Goal: Task Accomplishment & Management: Manage account settings

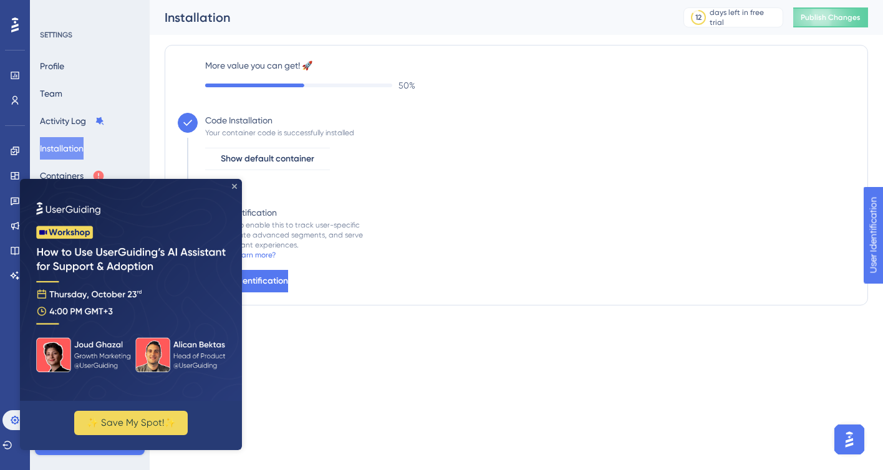
click at [234, 186] on icon "Close Preview" at bounding box center [234, 186] width 5 height 5
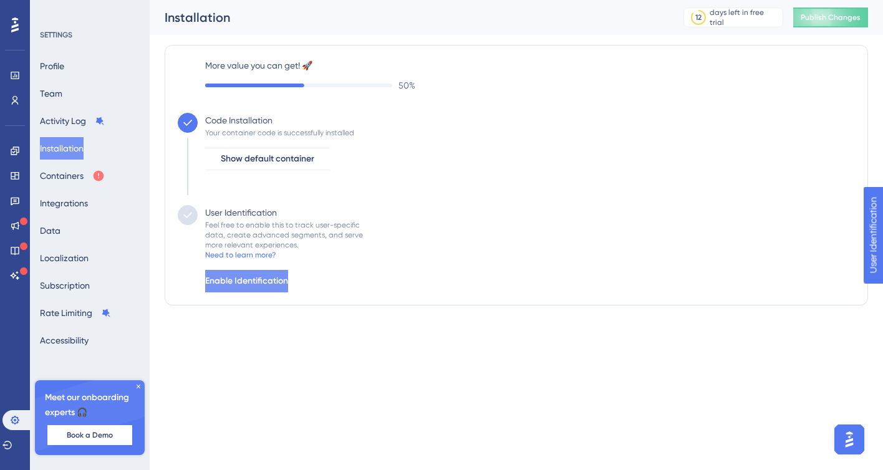
click at [274, 277] on span "Enable Identification" at bounding box center [246, 281] width 83 height 15
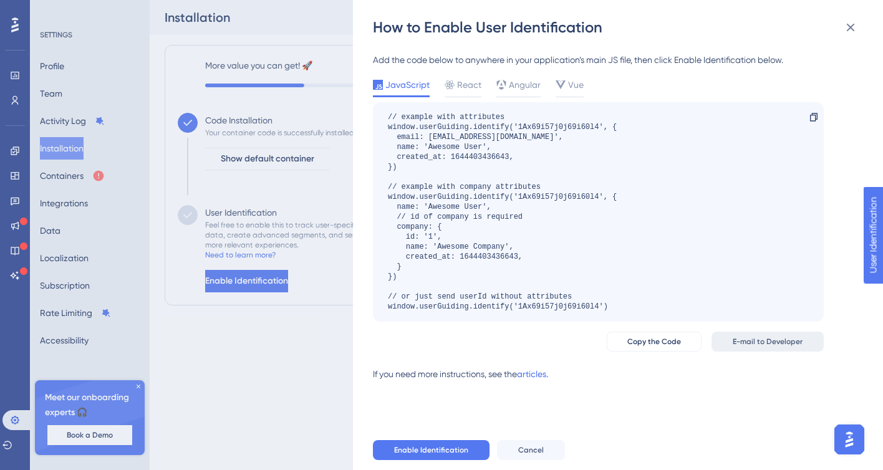
click at [764, 341] on span "E-mail to Developer" at bounding box center [767, 342] width 70 height 10
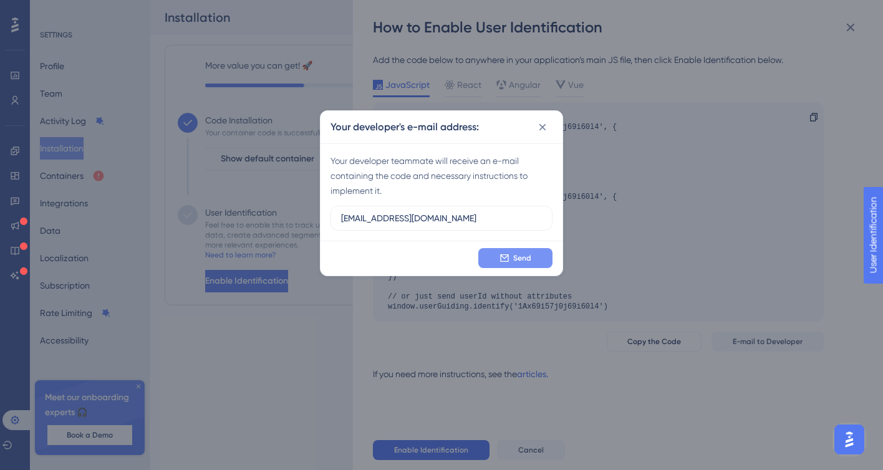
type input "[EMAIL_ADDRESS][DOMAIN_NAME]"
click at [525, 256] on span "Send" at bounding box center [522, 258] width 18 height 10
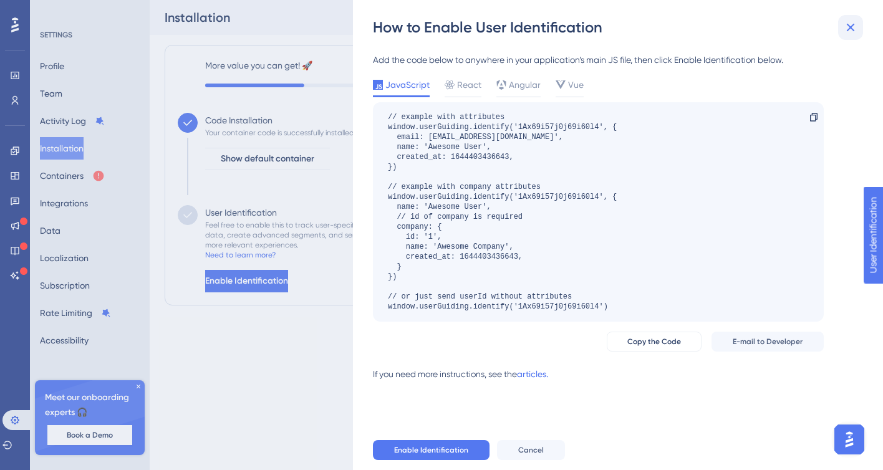
click at [852, 26] on icon at bounding box center [850, 28] width 8 height 8
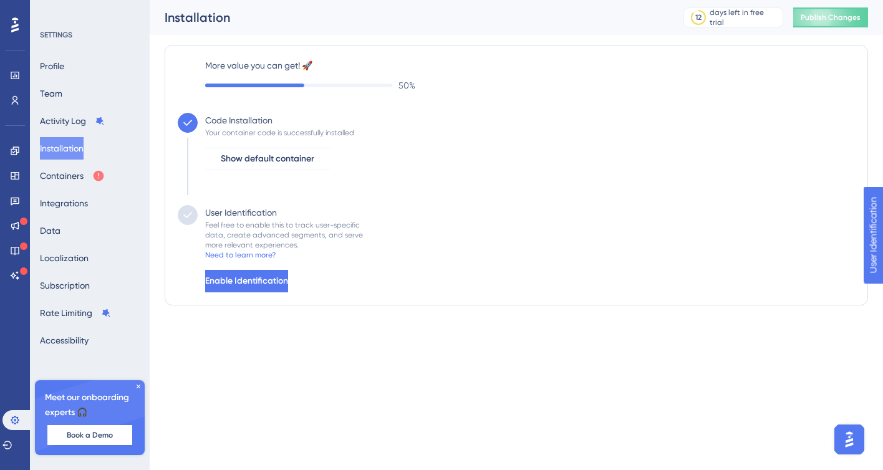
click at [847, 444] on img "Open AI Assistant Launcher" at bounding box center [849, 439] width 22 height 22
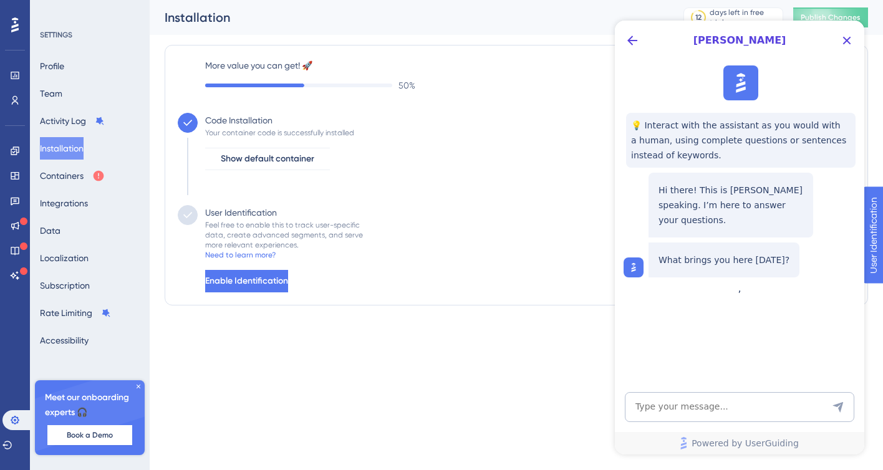
click at [327, 310] on div "More value you can get! 🚀 50 % Code Installation Your container code is success…" at bounding box center [516, 175] width 703 height 280
click at [852, 25] on div "[PERSON_NAME]" at bounding box center [739, 41] width 249 height 40
click at [80, 176] on button "Containers" at bounding box center [72, 176] width 65 height 22
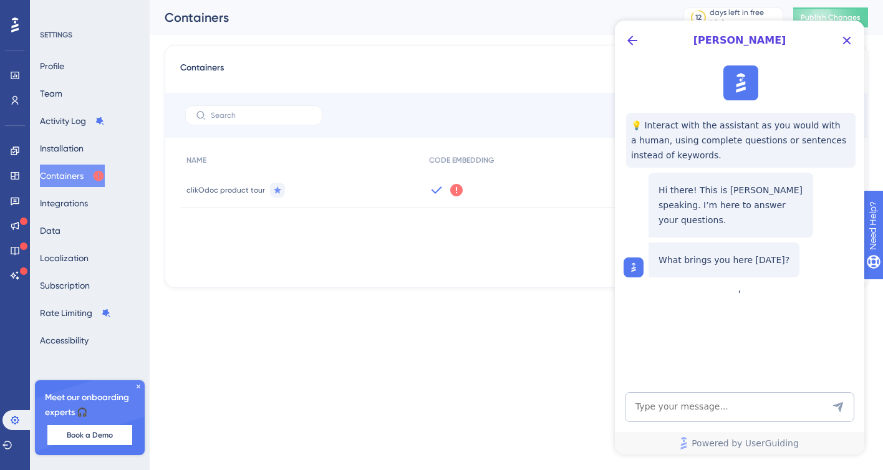
click at [455, 193] on icon at bounding box center [456, 190] width 12 height 12
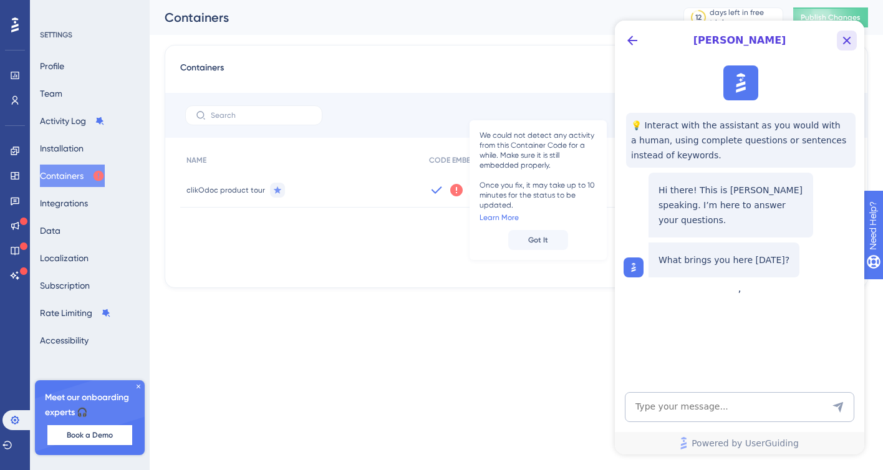
click at [851, 41] on icon "Close Button" at bounding box center [846, 40] width 15 height 15
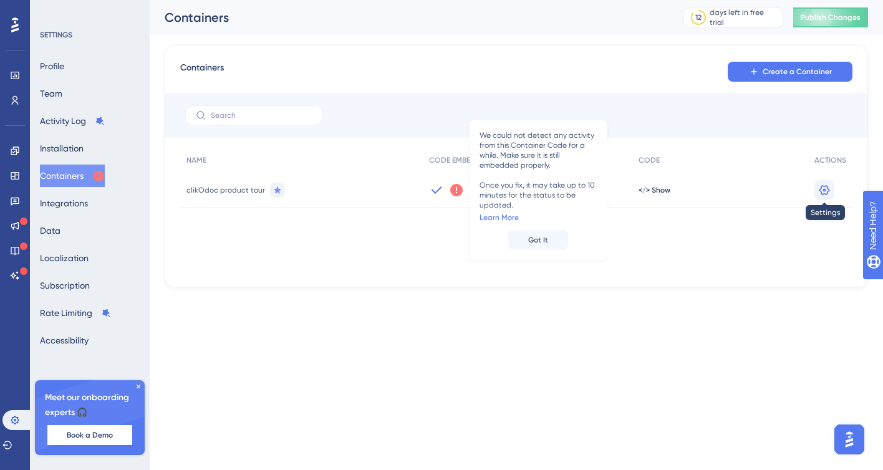
click at [825, 185] on icon at bounding box center [824, 189] width 11 height 10
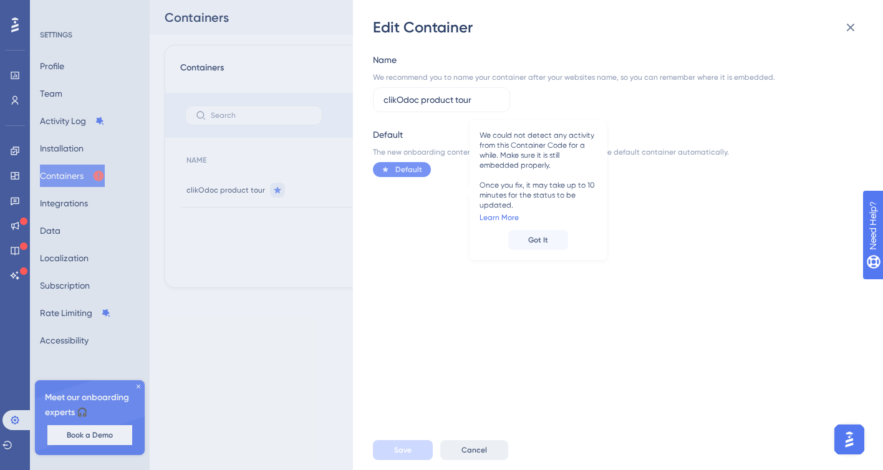
click at [481, 450] on span "Cancel" at bounding box center [474, 450] width 26 height 10
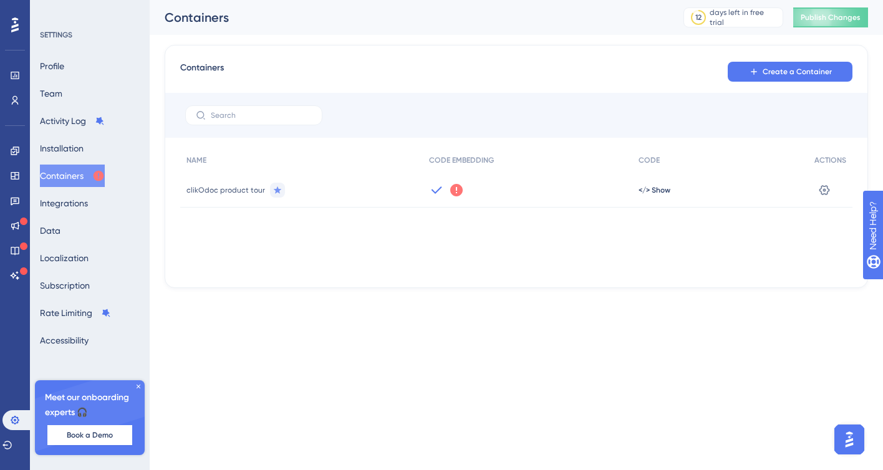
click at [454, 193] on icon at bounding box center [456, 190] width 15 height 15
